Goal: Task Accomplishment & Management: Manage account settings

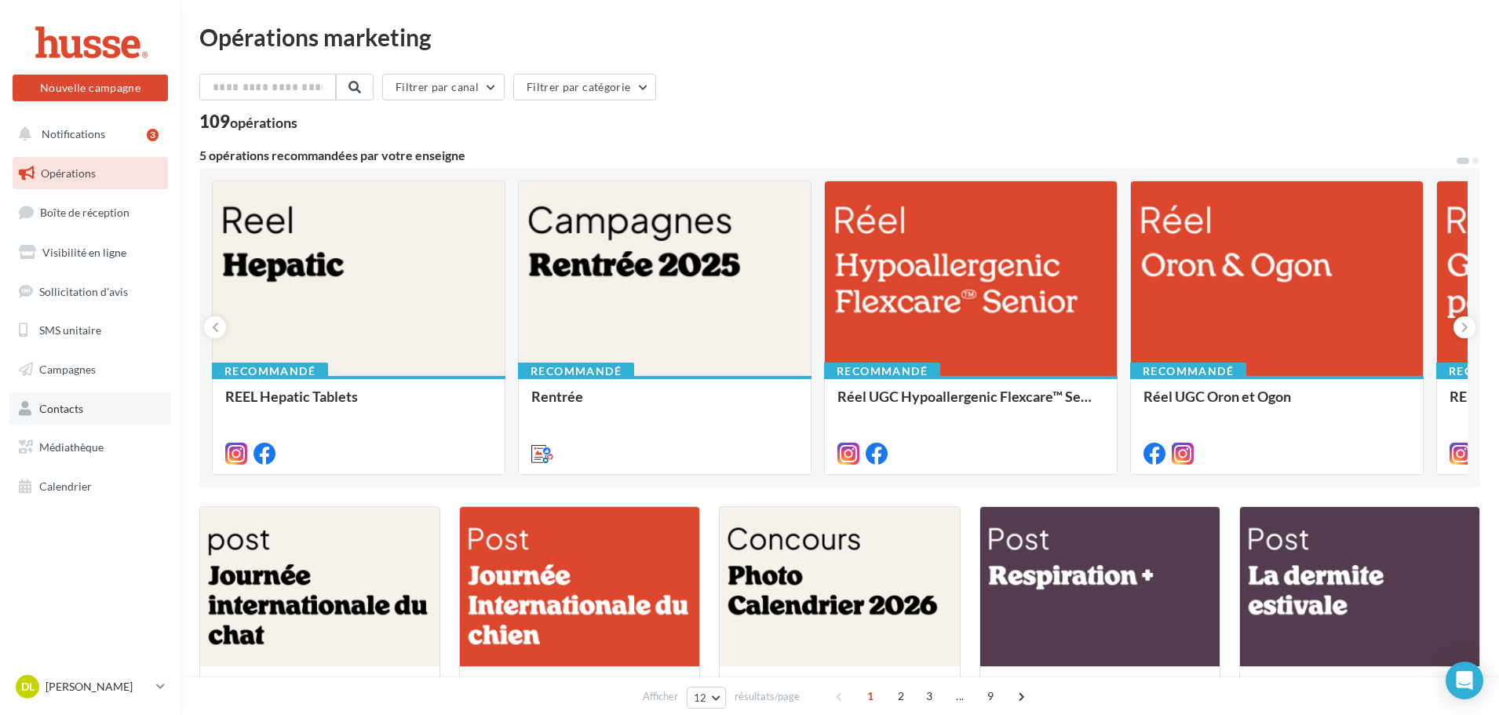
click at [104, 410] on link "Contacts" at bounding box center [90, 409] width 162 height 33
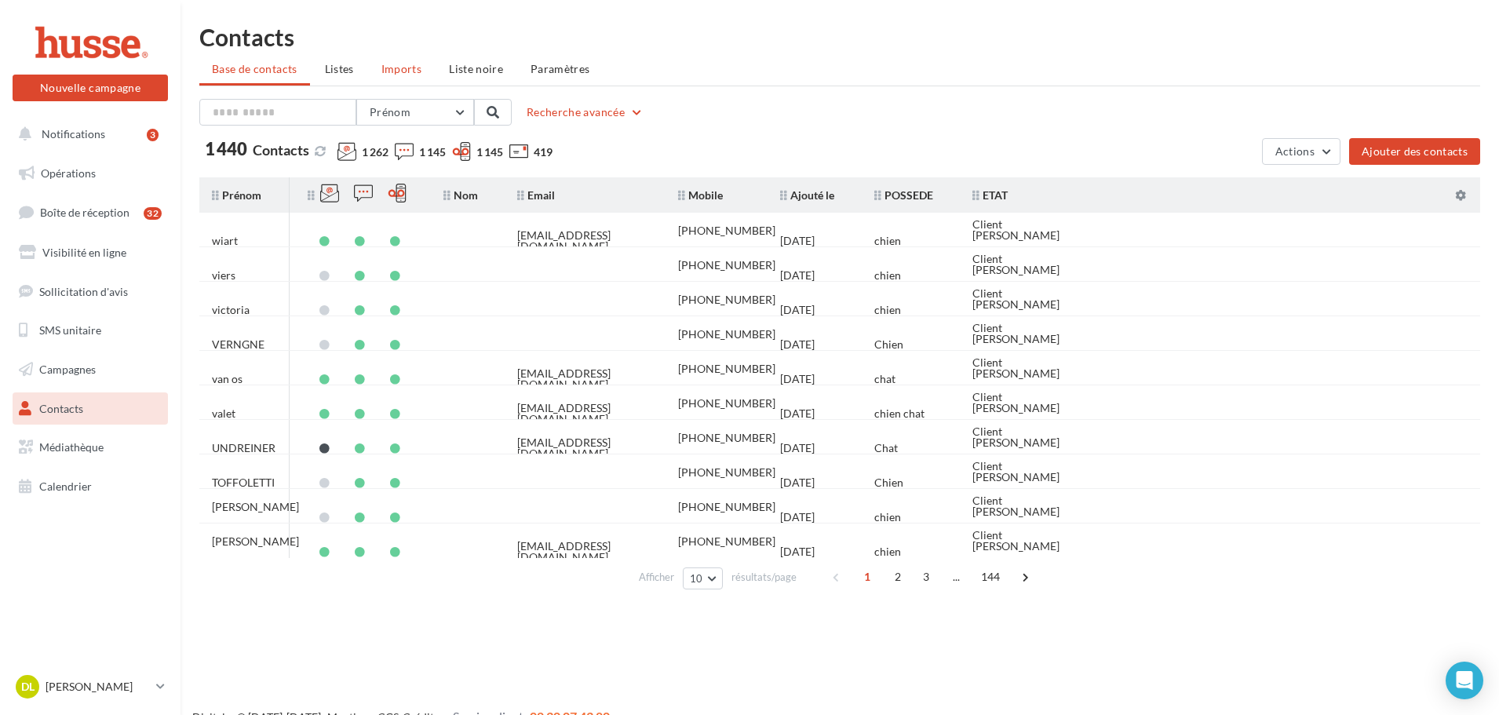
click at [389, 82] on li "Imports" at bounding box center [401, 69] width 65 height 28
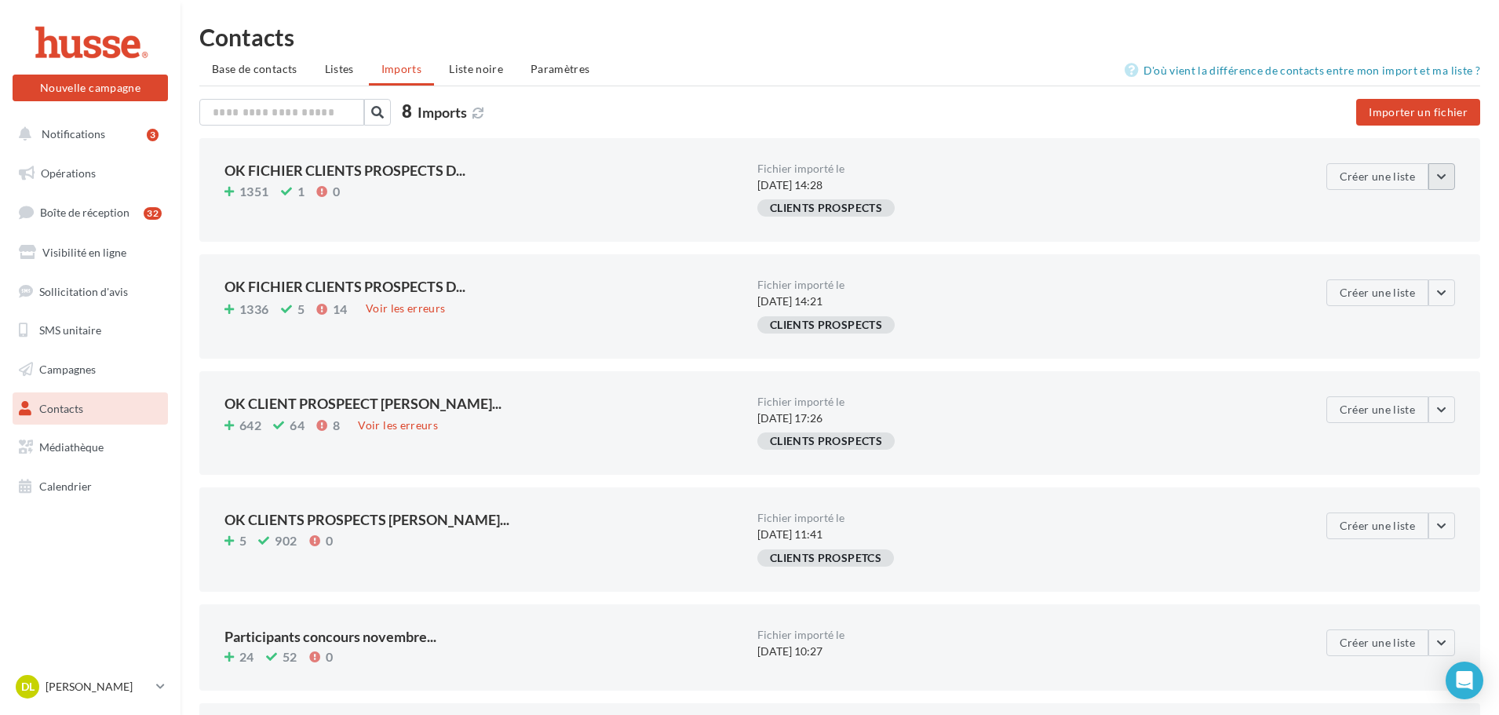
click at [1452, 179] on button "button" at bounding box center [1442, 176] width 27 height 27
click at [670, 224] on div "OK FICHIER CLIENTS PROSPECTS D... 1351 1 0 Fichier importé le 20/05/2025 à 14:2…" at bounding box center [839, 190] width 1281 height 104
click at [1444, 169] on button "button" at bounding box center [1442, 176] width 27 height 27
click at [1200, 212] on div "CLIENTS PROSPECTS" at bounding box center [1024, 211] width 533 height 24
click at [1435, 298] on button "button" at bounding box center [1442, 292] width 27 height 27
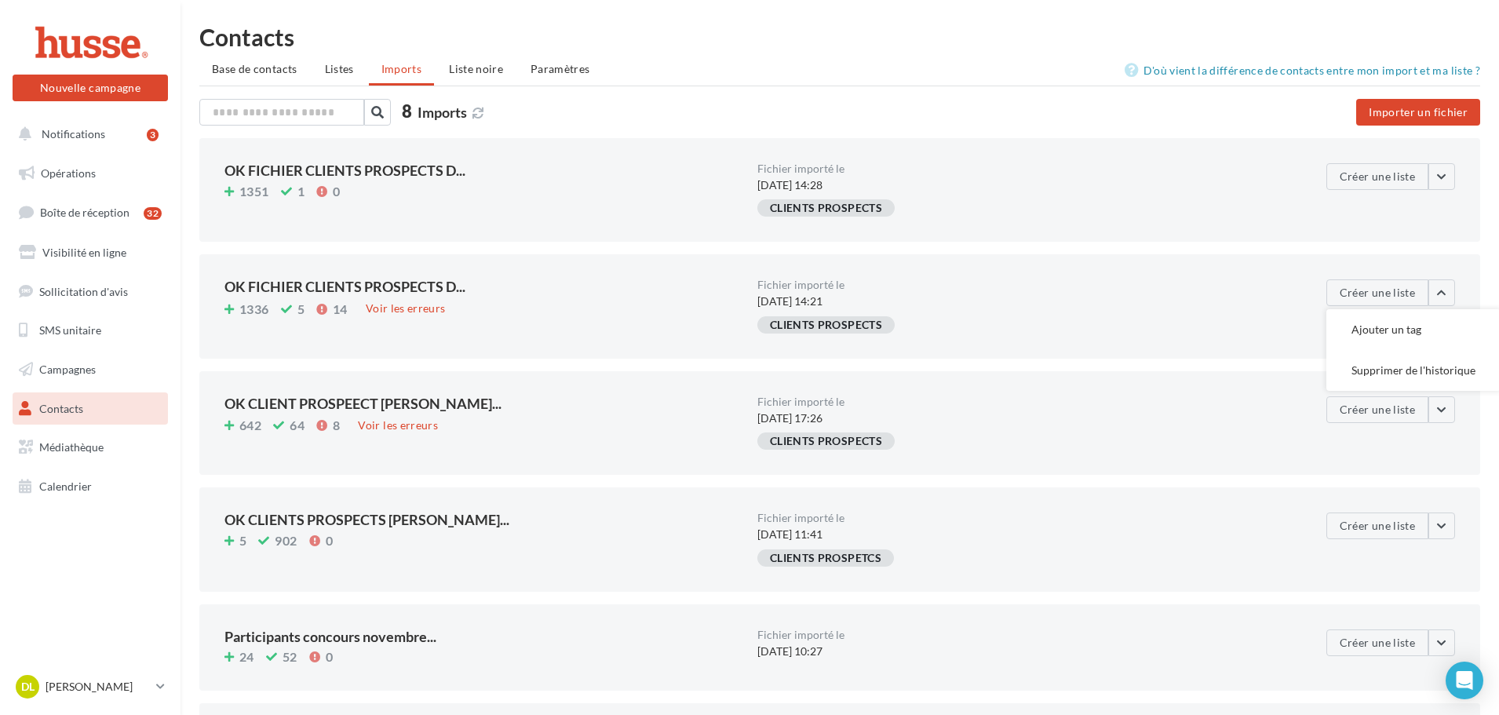
click at [1185, 335] on div "CLIENTS PROSPECTS" at bounding box center [1024, 328] width 533 height 24
click at [349, 75] on li "Listes" at bounding box center [339, 69] width 54 height 28
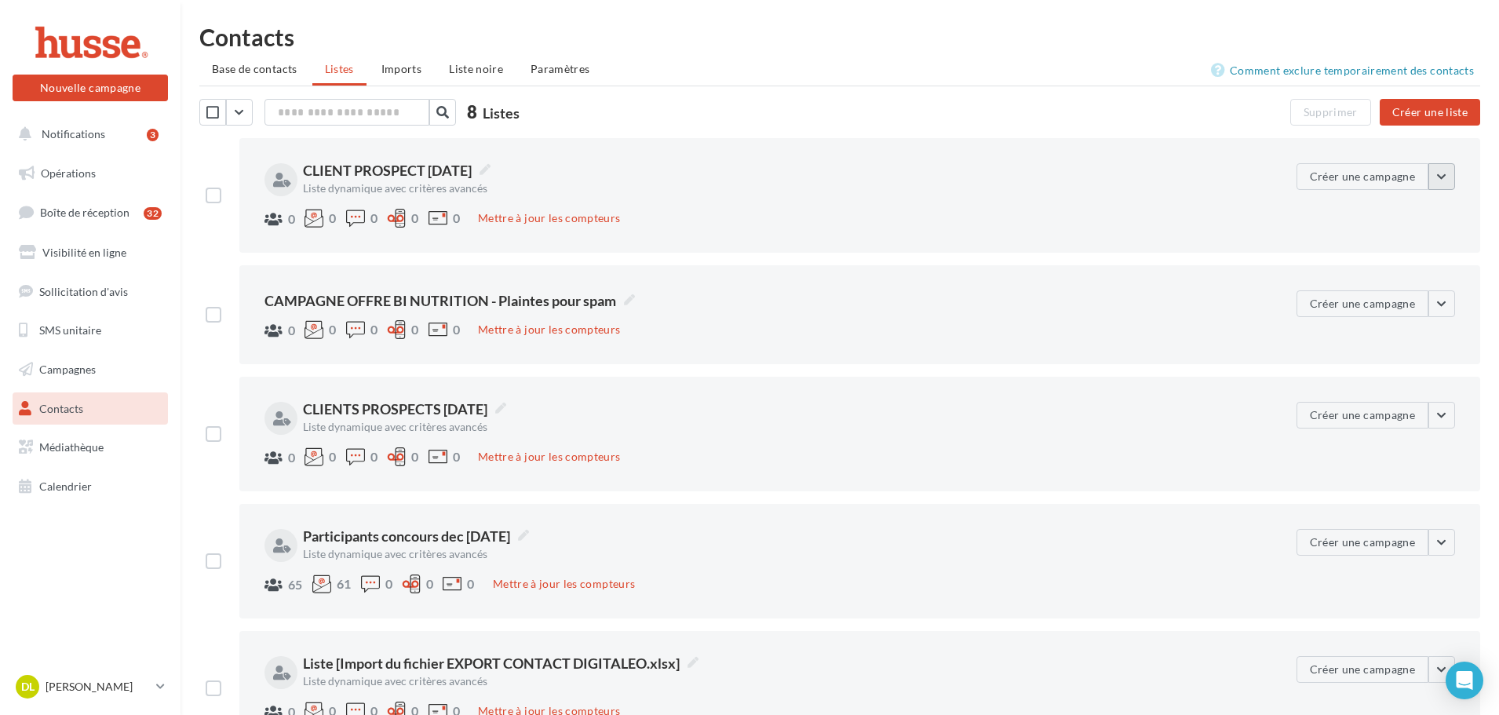
click at [1443, 182] on button "button" at bounding box center [1442, 176] width 27 height 27
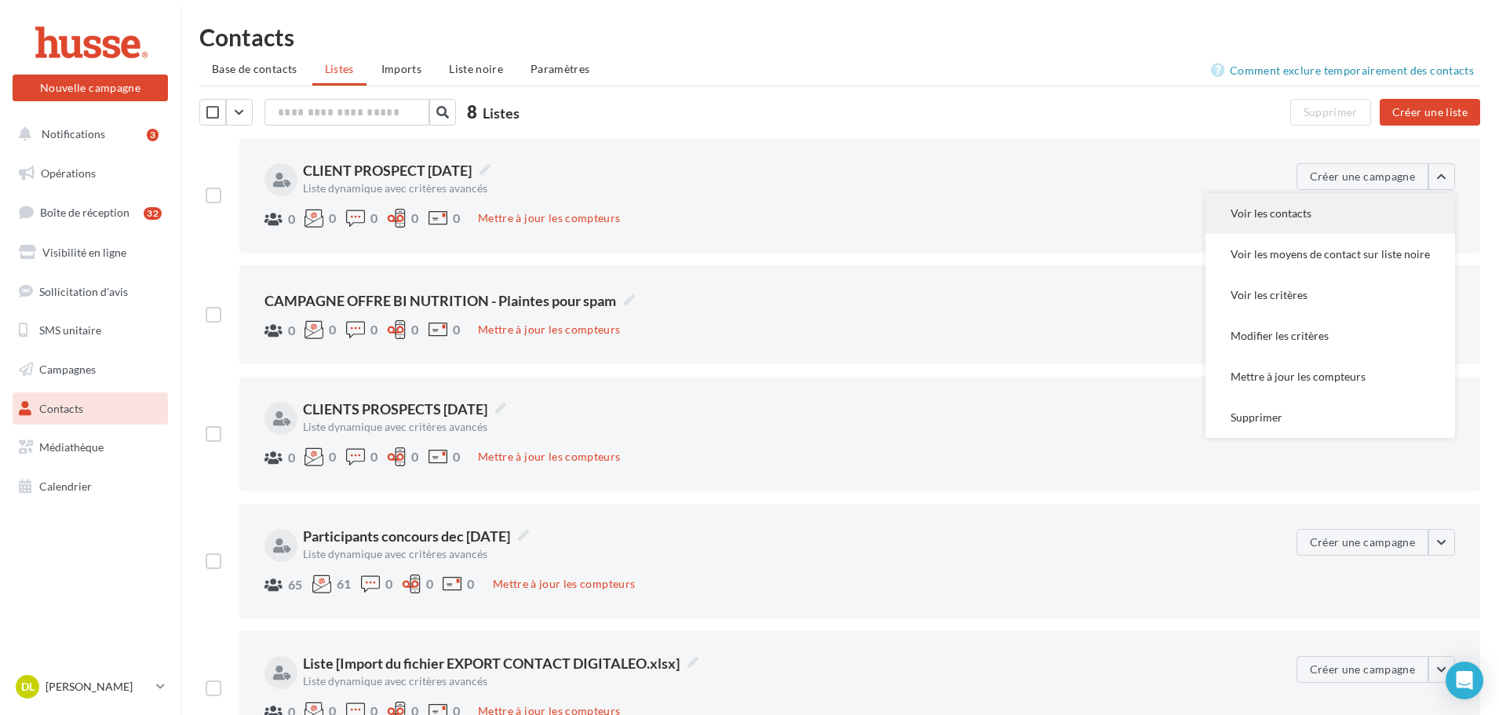
click at [1320, 225] on button "Voir les contacts" at bounding box center [1331, 213] width 250 height 41
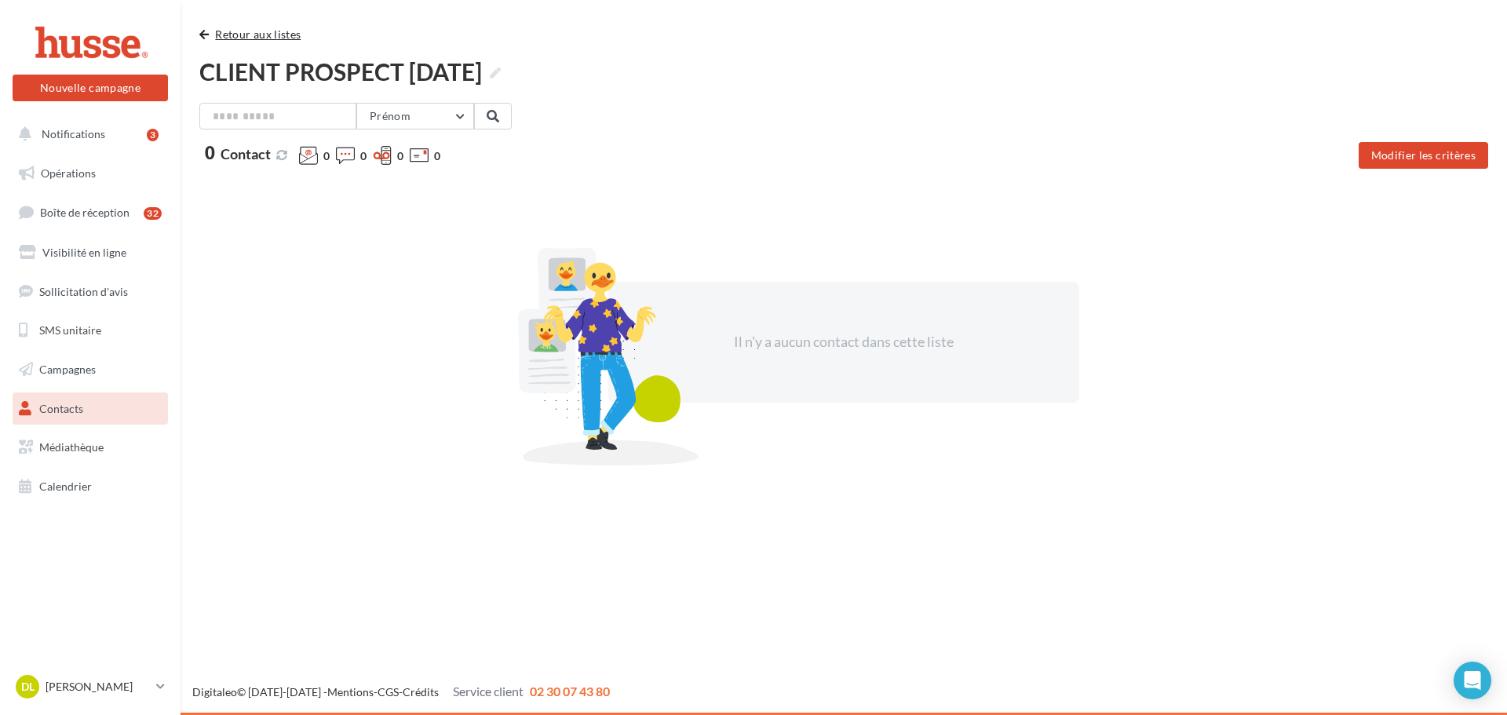
click at [205, 38] on span "button" at bounding box center [203, 34] width 9 height 11
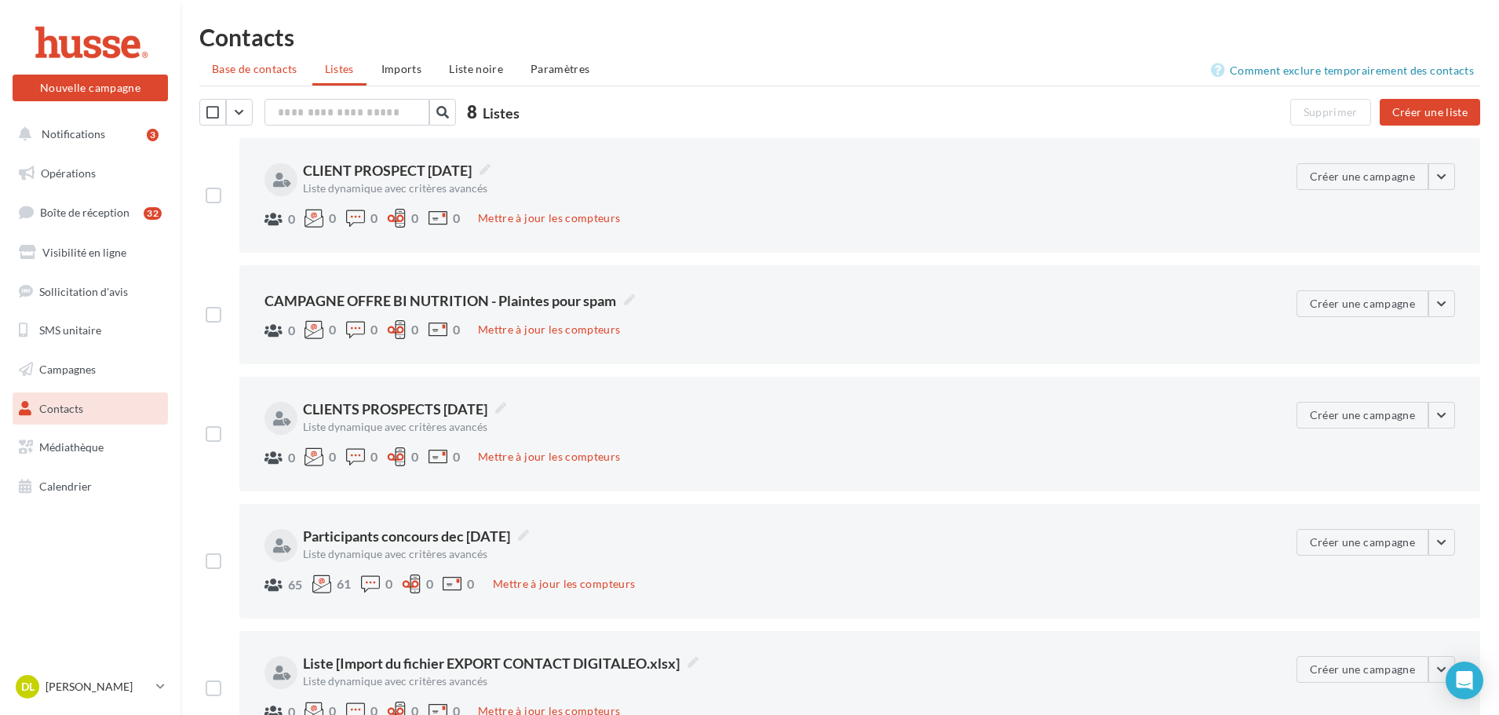
click at [225, 70] on span "Base de contacts" at bounding box center [255, 68] width 86 height 13
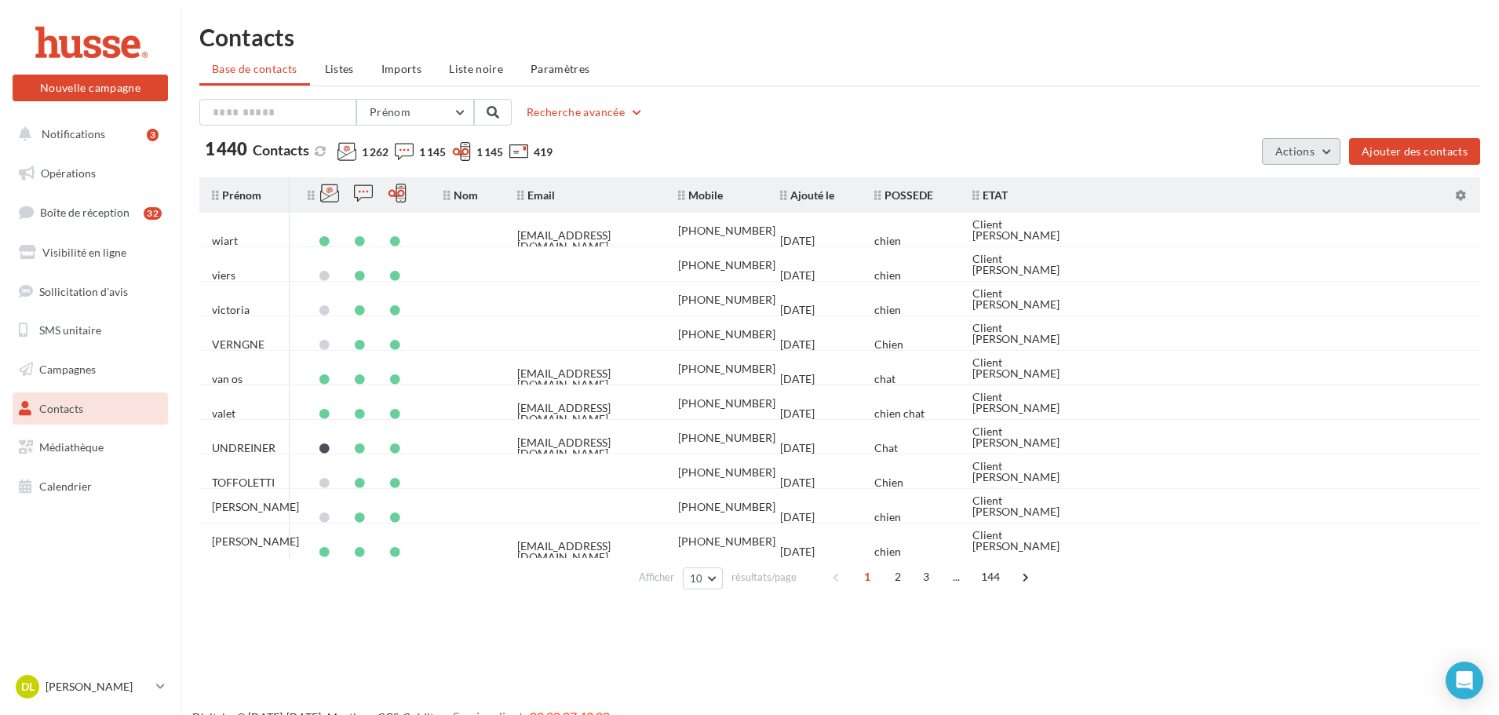
click at [1309, 148] on span "Actions" at bounding box center [1295, 150] width 39 height 13
click at [153, 688] on link "DL Damien LAVAL damien.l" at bounding box center [90, 687] width 155 height 30
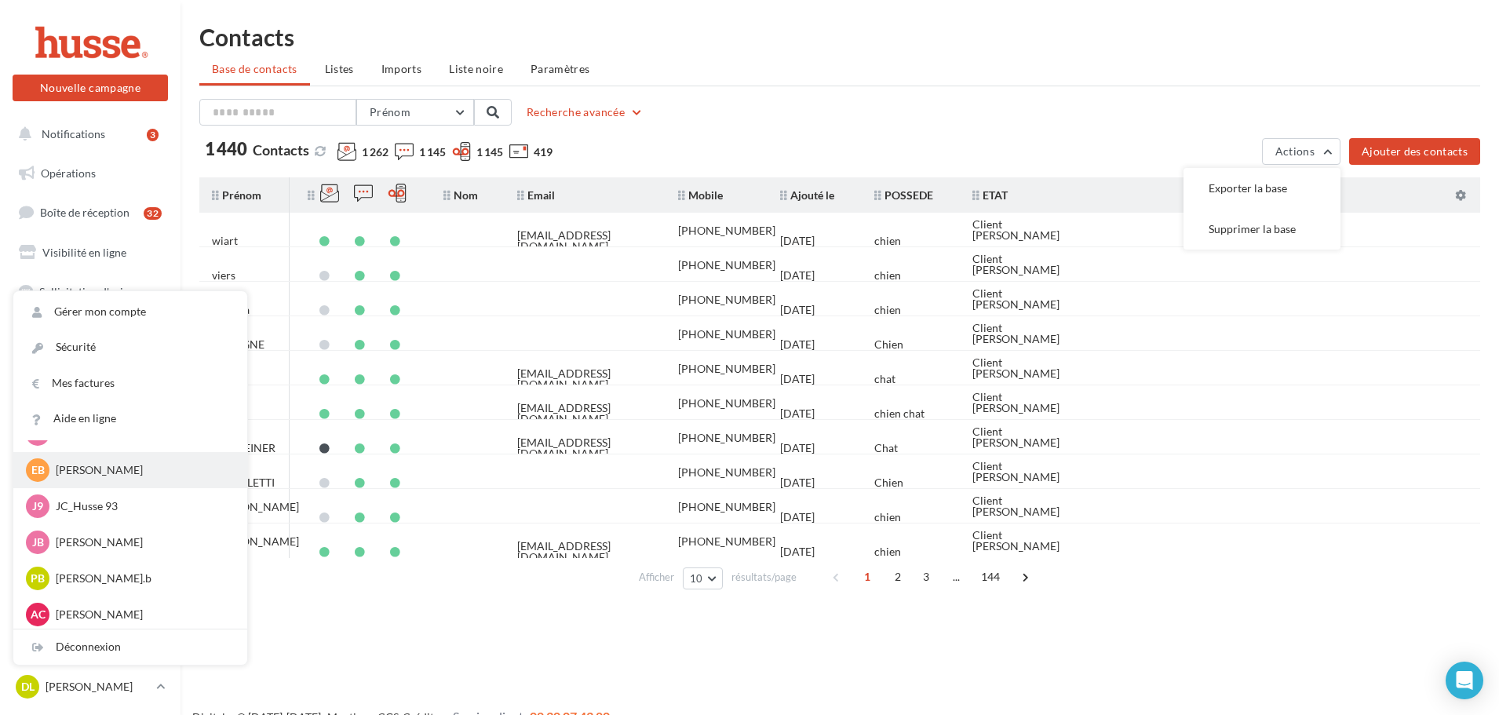
scroll to position [393, 0]
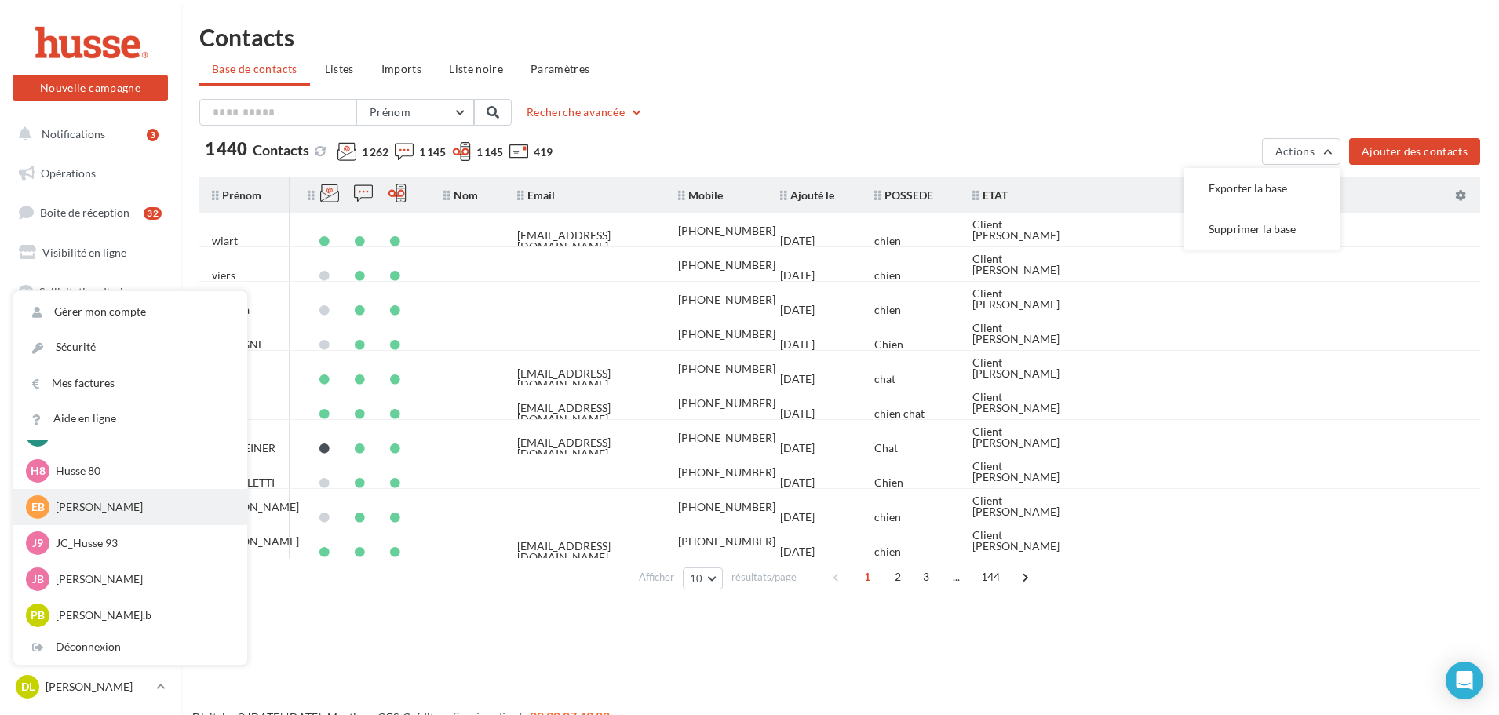
click at [111, 513] on p "Estelle BENEUX" at bounding box center [142, 507] width 173 height 16
